Goal: Navigation & Orientation: Find specific page/section

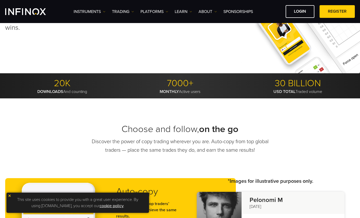
scroll to position [79, 0]
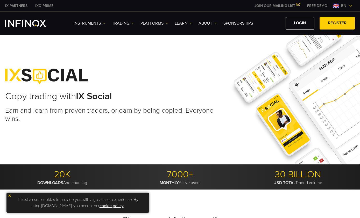
click at [346, 4] on span "en" at bounding box center [344, 6] width 10 height 6
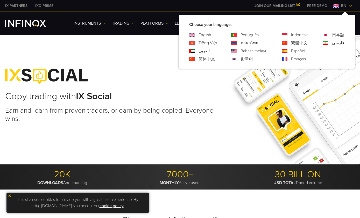
click at [255, 41] on link "ภาษาไทย" at bounding box center [249, 43] width 18 height 6
